Goal: Check status: Check status

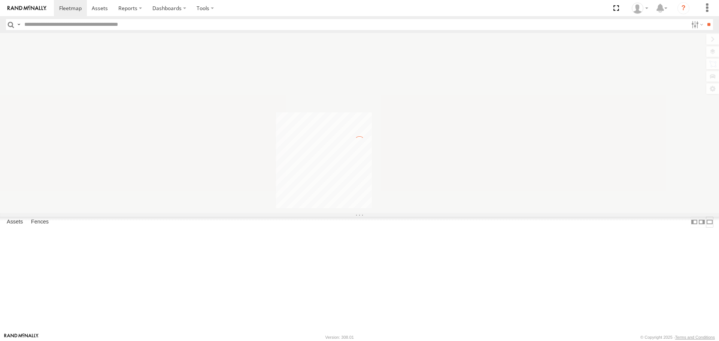
drag, startPoint x: 0, startPoint y: 0, endPoint x: 178, endPoint y: 326, distance: 371.7
click at [706, 228] on label at bounding box center [709, 222] width 7 height 11
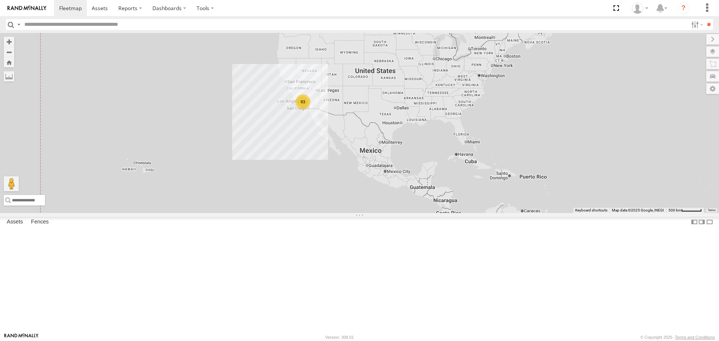
click at [303, 109] on div "83" at bounding box center [303, 101] width 15 height 15
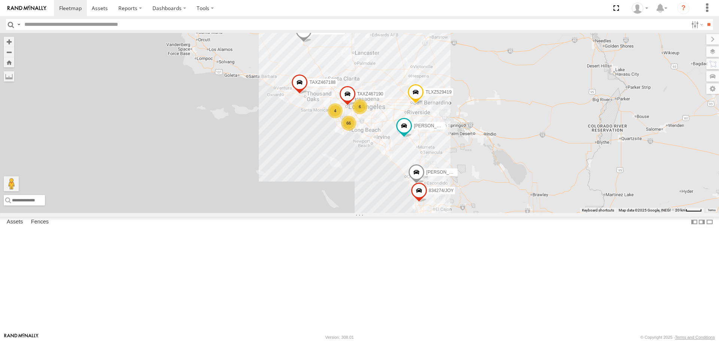
click at [352, 131] on div "66" at bounding box center [348, 123] width 15 height 15
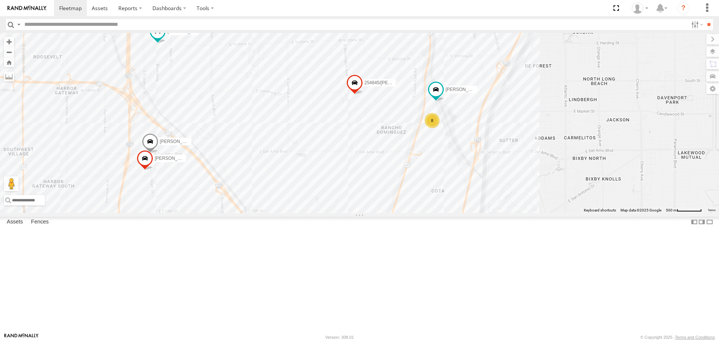
click at [433, 128] on div "8" at bounding box center [432, 120] width 15 height 15
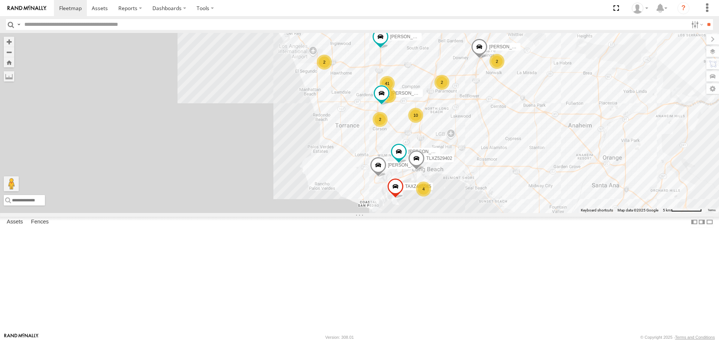
drag, startPoint x: 488, startPoint y: 129, endPoint x: 460, endPoint y: 207, distance: 83.3
click at [460, 207] on div "TAXZ467188 DANTE TLXZ529419 OSCAR/T-1668 834274/[PERSON_NAME]/T-1667 TAXZ467190…" at bounding box center [359, 123] width 719 height 180
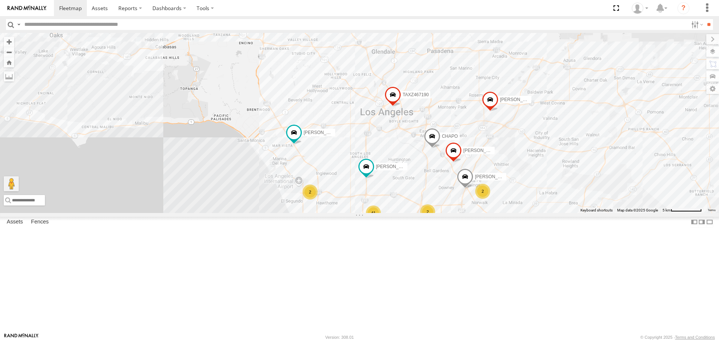
drag, startPoint x: 493, startPoint y: 212, endPoint x: 495, endPoint y: 221, distance: 9.1
click at [495, 213] on div "TAXZ467188 DANTE TLXZ529419 OSCAR/T-1668 834274/[PERSON_NAME]/T-1667 TAXZ467190…" at bounding box center [359, 123] width 719 height 180
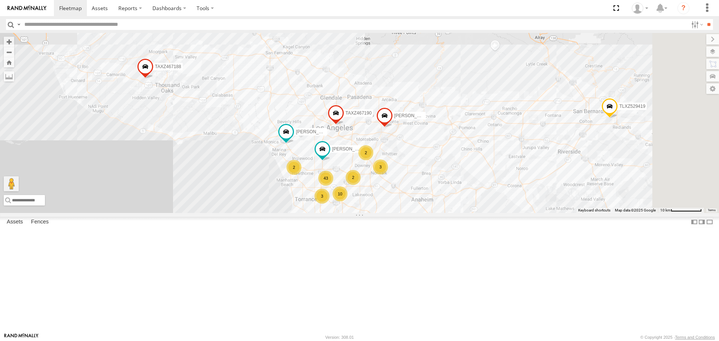
drag, startPoint x: 529, startPoint y: 206, endPoint x: 389, endPoint y: 190, distance: 140.7
click at [389, 190] on div "TAXZ467188 DANTE TLXZ529419 OSCAR/T-1668 834274/[PERSON_NAME]/T-1667 TAXZ467190…" at bounding box center [359, 123] width 719 height 180
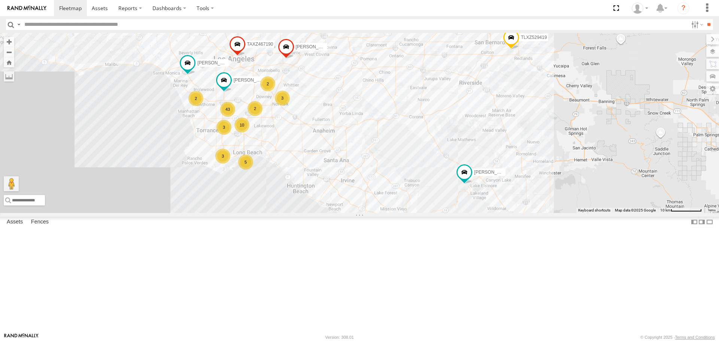
drag, startPoint x: 482, startPoint y: 202, endPoint x: 399, endPoint y: 128, distance: 111.4
click at [399, 128] on div "TAXZ467188 DANTE TLXZ529419 OSCAR/T-1668 834274/[PERSON_NAME]/T-1667 TAXZ467190…" at bounding box center [359, 123] width 719 height 180
